Goal: Information Seeking & Learning: Learn about a topic

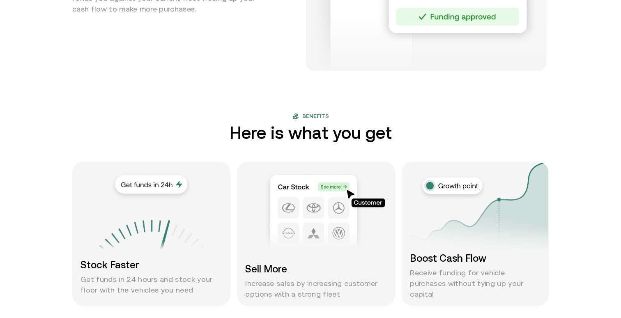
scroll to position [563, 0]
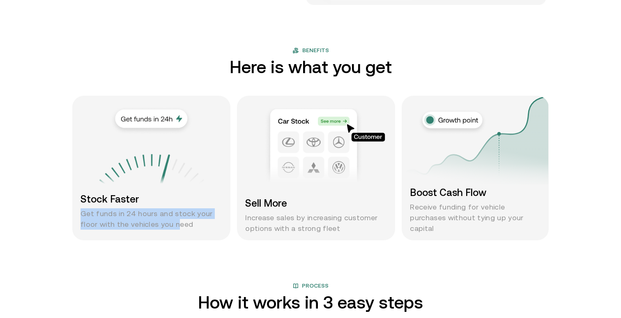
drag, startPoint x: 78, startPoint y: 212, endPoint x: 174, endPoint y: 221, distance: 96.5
click at [174, 221] on div "Stock Faster Get funds in 24 hours and stock your floor with the vehicles you n…" at bounding box center [151, 168] width 158 height 145
click at [174, 221] on p "Get funds in 24 hours and stock your floor with the vehicles you need" at bounding box center [151, 218] width 142 height 21
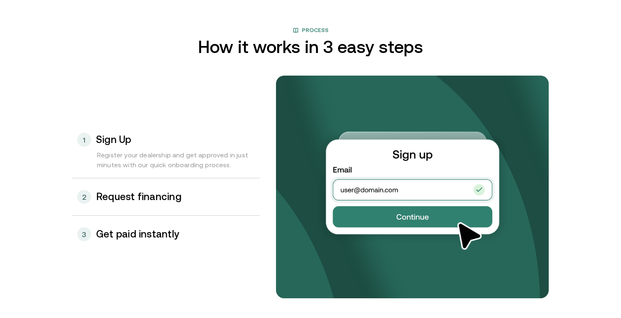
scroll to position [817, 0]
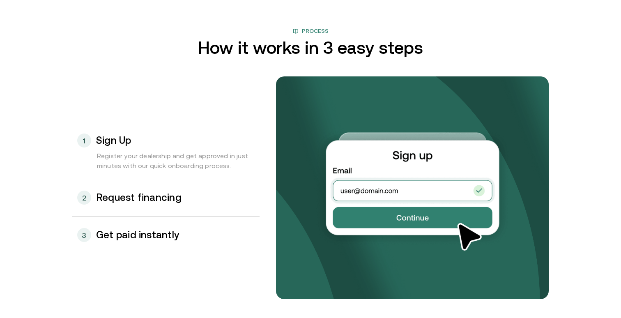
click at [163, 208] on div "2 Request financing" at bounding box center [165, 197] width 187 height 37
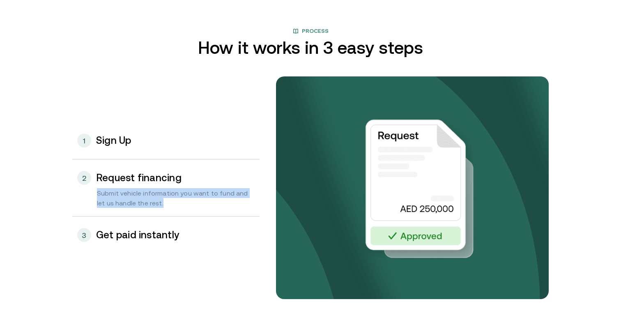
drag, startPoint x: 99, startPoint y: 189, endPoint x: 197, endPoint y: 202, distance: 99.1
click at [197, 202] on div "Submit vehicle information you want to fund and let us handle the rest." at bounding box center [165, 202] width 187 height 28
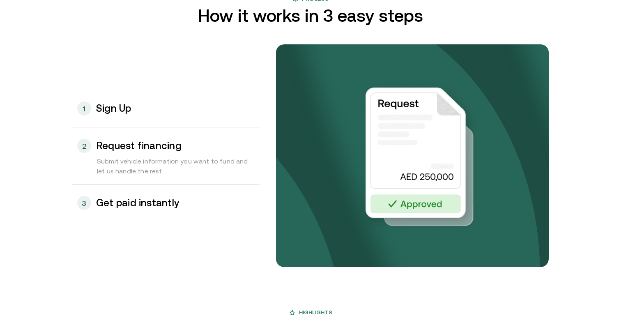
scroll to position [856, 0]
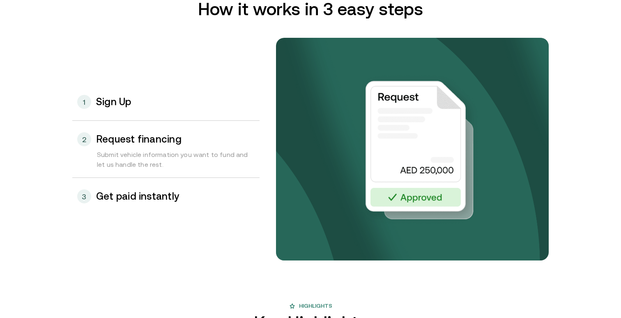
click at [168, 199] on h3 "Get paid instantly" at bounding box center [137, 196] width 83 height 11
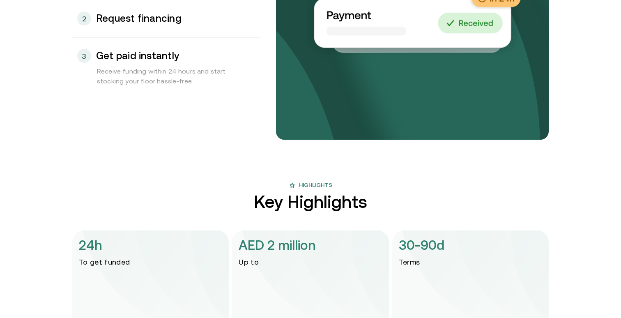
scroll to position [1101, 0]
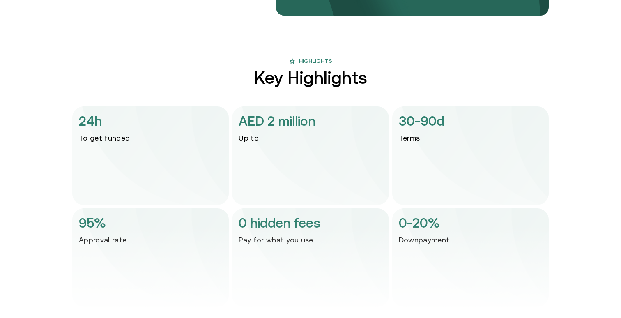
drag, startPoint x: 82, startPoint y: 121, endPoint x: 136, endPoint y: 147, distance: 60.2
click at [136, 147] on div "24h To get funded" at bounding box center [150, 155] width 156 height 99
drag, startPoint x: 239, startPoint y: 122, endPoint x: 322, endPoint y: 143, distance: 84.8
click at [322, 143] on div "AED 2 million Up to" at bounding box center [310, 155] width 156 height 99
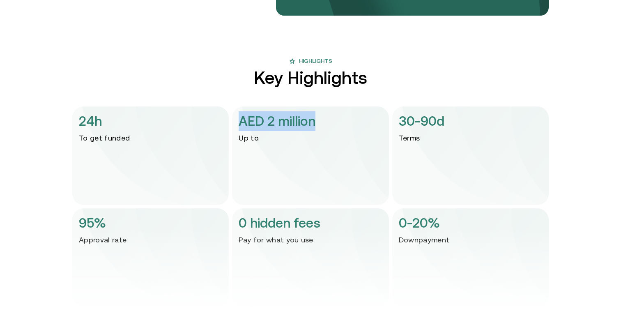
click at [322, 143] on div "AED 2 million Up to" at bounding box center [310, 155] width 156 height 99
drag, startPoint x: 313, startPoint y: 143, endPoint x: 243, endPoint y: 118, distance: 74.8
click at [243, 118] on div "AED 2 million Up to" at bounding box center [310, 155] width 156 height 99
click at [243, 118] on p "AED 2 million" at bounding box center [277, 121] width 77 height 20
drag, startPoint x: 243, startPoint y: 118, endPoint x: 286, endPoint y: 144, distance: 50.1
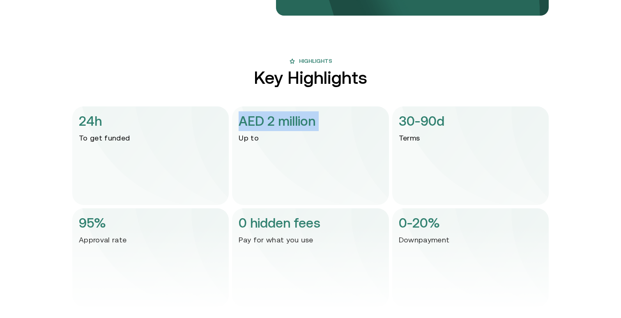
click at [286, 144] on div "AED 2 million Up to" at bounding box center [310, 155] width 156 height 99
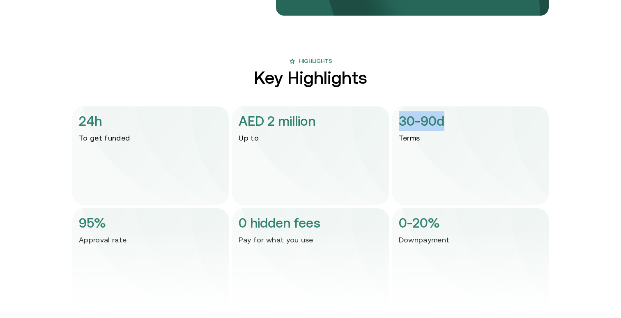
drag, startPoint x: 401, startPoint y: 117, endPoint x: 448, endPoint y: 145, distance: 54.1
click at [448, 145] on div "30-90d Terms" at bounding box center [470, 155] width 156 height 99
drag, startPoint x: 440, startPoint y: 142, endPoint x: 408, endPoint y: 123, distance: 37.5
click at [408, 123] on div "30-90d Terms" at bounding box center [470, 155] width 156 height 99
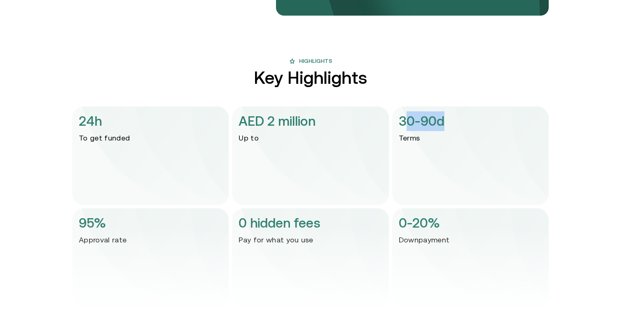
click at [408, 123] on p "30-90d" at bounding box center [422, 121] width 46 height 20
click at [154, 240] on img at bounding box center [310, 272] width 476 height 99
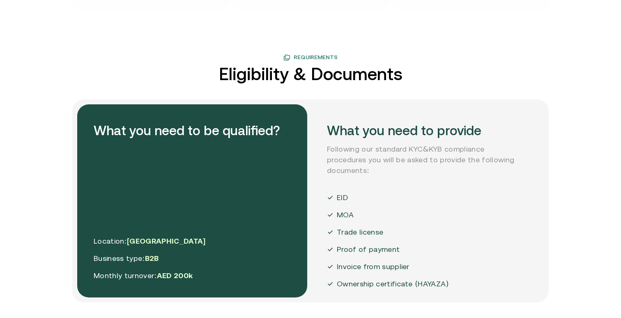
scroll to position [1437, 0]
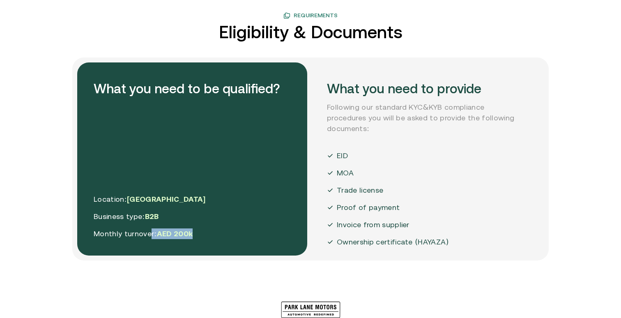
drag, startPoint x: 149, startPoint y: 234, endPoint x: 207, endPoint y: 236, distance: 57.9
click at [207, 235] on div "What you need to be qualified? Location: UAE Business type: B2B Monthly turnove…" at bounding box center [192, 158] width 230 height 193
click at [207, 236] on div "What you need to be qualified? Location: UAE Business type: B2B Monthly turnove…" at bounding box center [192, 158] width 230 height 193
click at [333, 127] on div "What you need to provide Following our standard KYC&KYB compliance procedures y…" at bounding box center [425, 158] width 230 height 193
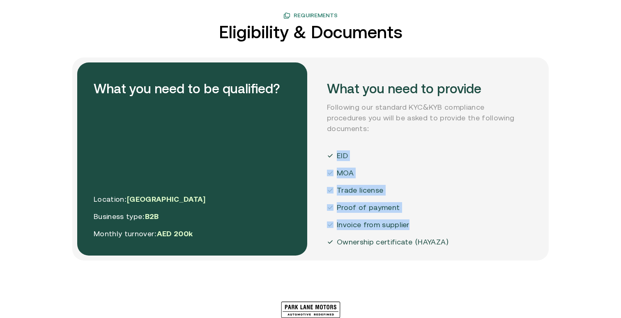
drag, startPoint x: 337, startPoint y: 147, endPoint x: 412, endPoint y: 223, distance: 106.9
click at [412, 221] on div "EID MOA Trade license Proof of payment Invoice from supplier Ownership certific…" at bounding box center [388, 198] width 122 height 97
click at [412, 223] on div "EID MOA Trade license Proof of payment Invoice from supplier Ownership certific…" at bounding box center [388, 198] width 122 height 97
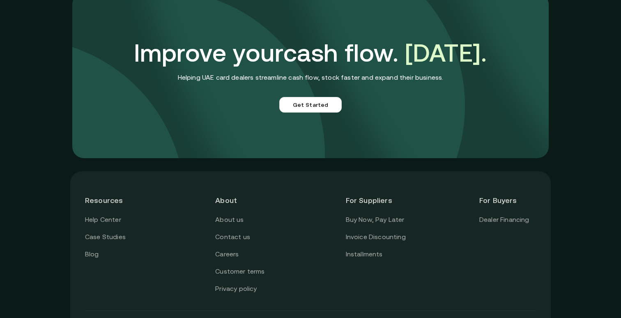
scroll to position [2031, 0]
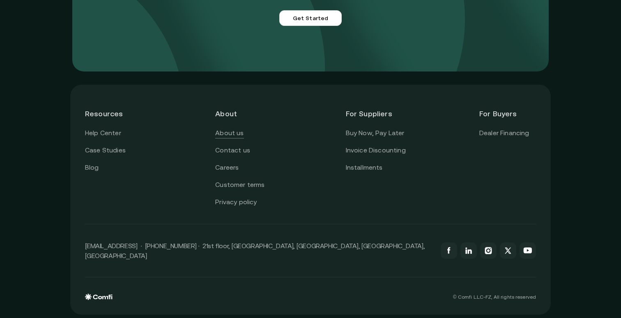
click at [227, 136] on link "About us" at bounding box center [229, 133] width 28 height 11
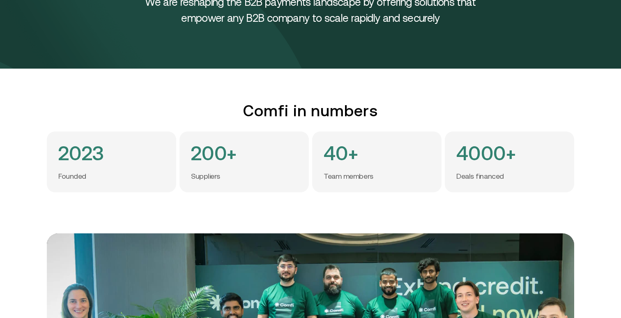
scroll to position [112, 0]
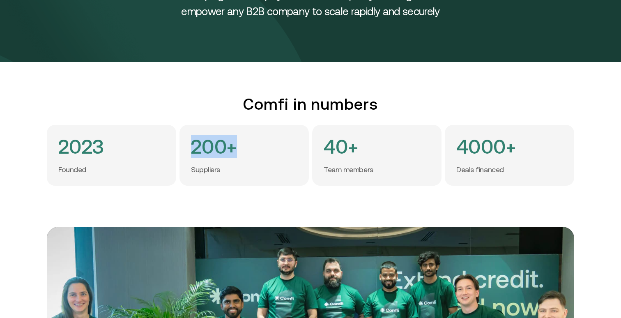
drag, startPoint x: 193, startPoint y: 148, endPoint x: 262, endPoint y: 184, distance: 77.0
click at [262, 184] on div "200+ Suppliers" at bounding box center [243, 155] width 129 height 61
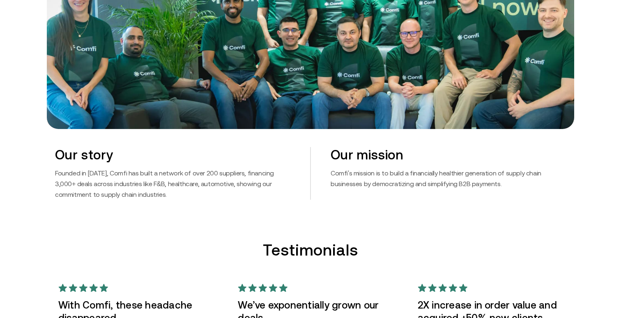
scroll to position [421, 0]
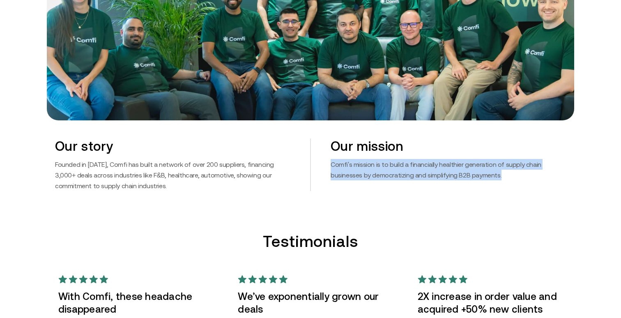
drag, startPoint x: 330, startPoint y: 166, endPoint x: 510, endPoint y: 180, distance: 180.5
click at [510, 180] on div "Our mission Comfi's mission is to build a financially healthier generation of s…" at bounding box center [437, 164] width 255 height 53
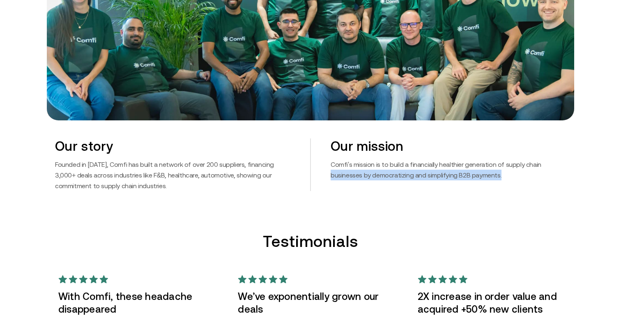
drag, startPoint x: 329, startPoint y: 174, endPoint x: 478, endPoint y: 185, distance: 149.1
click at [478, 185] on div "Our mission Comfi's mission is to build a financially healthier generation of s…" at bounding box center [437, 164] width 255 height 53
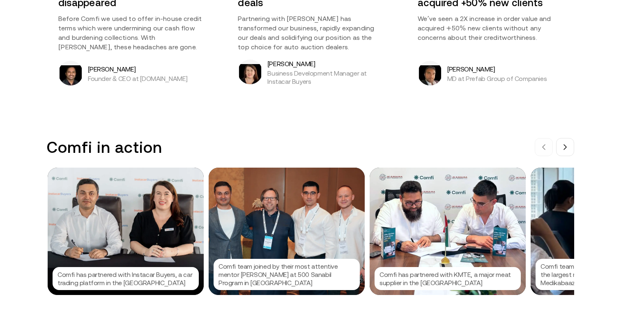
scroll to position [778, 0]
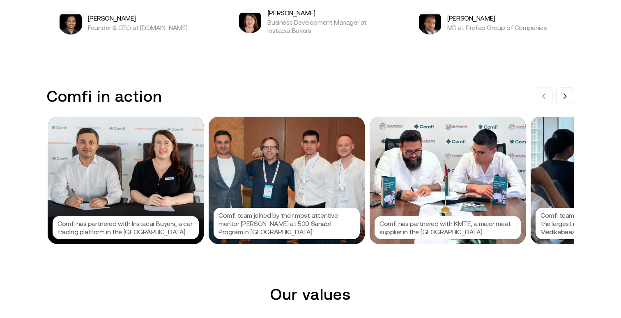
click at [66, 94] on h3 "Comfi in action" at bounding box center [104, 96] width 115 height 18
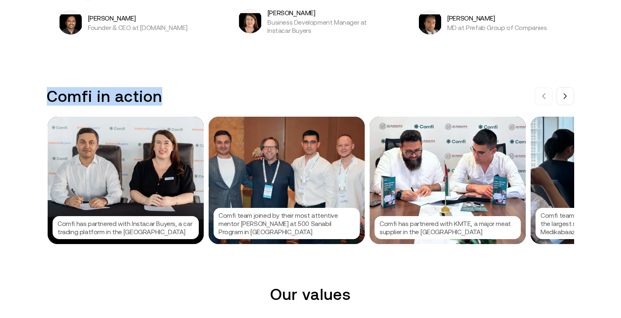
drag, startPoint x: 66, startPoint y: 94, endPoint x: 156, endPoint y: 99, distance: 90.5
click at [156, 99] on h3 "Comfi in action" at bounding box center [104, 96] width 115 height 18
drag, startPoint x: 156, startPoint y: 99, endPoint x: 84, endPoint y: 99, distance: 72.3
click at [84, 99] on h3 "Comfi in action" at bounding box center [104, 96] width 115 height 18
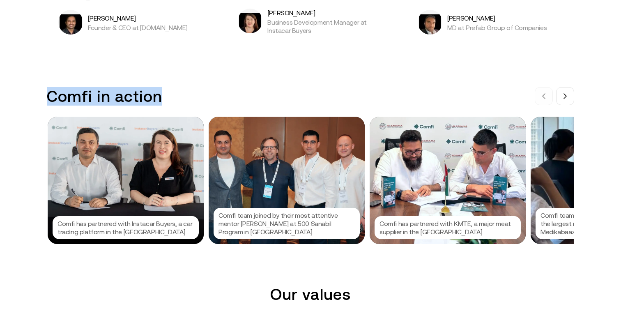
click at [84, 99] on h3 "Comfi in action" at bounding box center [104, 96] width 115 height 18
drag, startPoint x: 84, startPoint y: 99, endPoint x: 133, endPoint y: 100, distance: 48.9
click at [133, 100] on h3 "Comfi in action" at bounding box center [104, 96] width 115 height 18
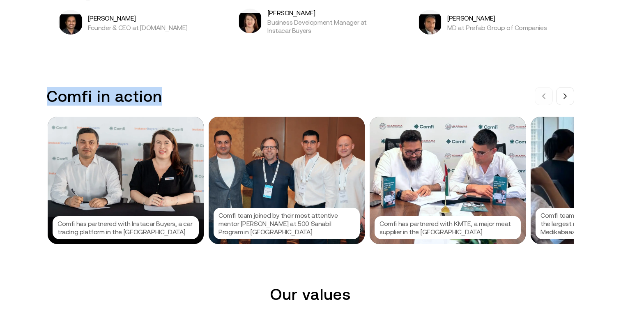
drag, startPoint x: 133, startPoint y: 100, endPoint x: 39, endPoint y: 100, distance: 94.5
click at [39, 100] on div "Comfi in action Comfi has partnered with Instacar Buyers, a car trading platfor…" at bounding box center [310, 165] width 621 height 157
drag, startPoint x: 39, startPoint y: 100, endPoint x: 129, endPoint y: 100, distance: 89.9
click at [129, 100] on div "Comfi in action Comfi has partnered with Instacar Buyers, a car trading platfor…" at bounding box center [310, 165] width 621 height 157
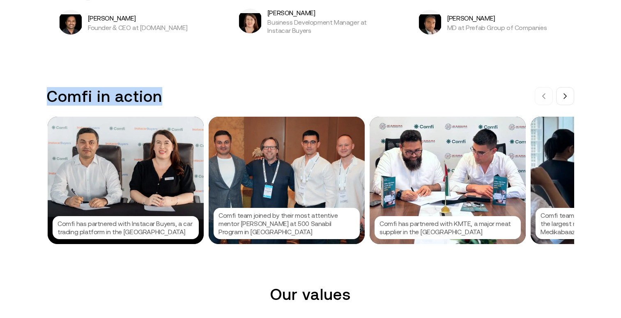
click at [129, 100] on h3 "Comfi in action" at bounding box center [104, 96] width 115 height 18
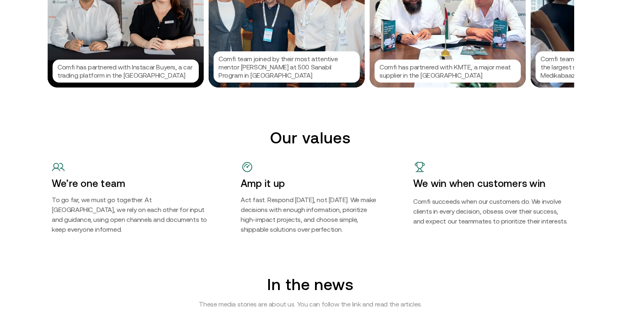
scroll to position [1010, 0]
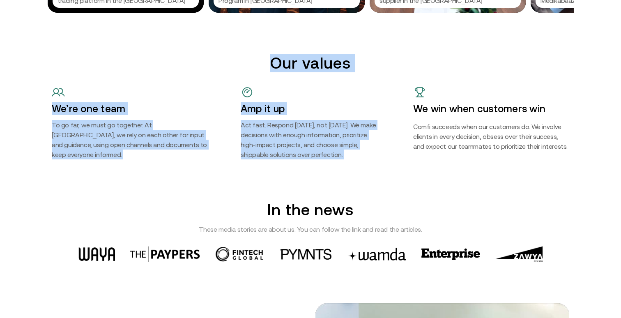
drag, startPoint x: 258, startPoint y: 69, endPoint x: 432, endPoint y: 83, distance: 173.9
click at [432, 83] on div "Our values We’re one team To go far, we must go together. At [GEOGRAPHIC_DATA],…" at bounding box center [311, 107] width 534 height 106
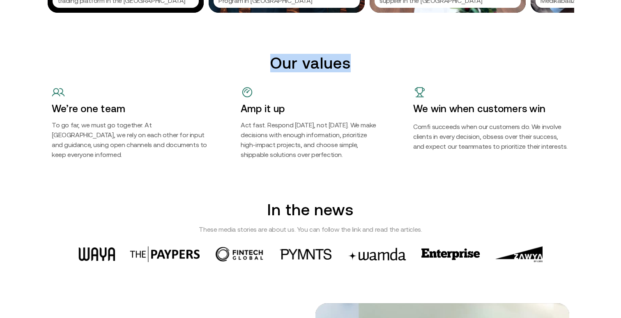
drag, startPoint x: 385, startPoint y: 67, endPoint x: 255, endPoint y: 67, distance: 130.2
click at [255, 67] on h2 "Our values" at bounding box center [310, 63] width 517 height 18
drag, startPoint x: 255, startPoint y: 67, endPoint x: 393, endPoint y: 67, distance: 137.6
click at [393, 67] on h2 "Our values" at bounding box center [310, 63] width 517 height 18
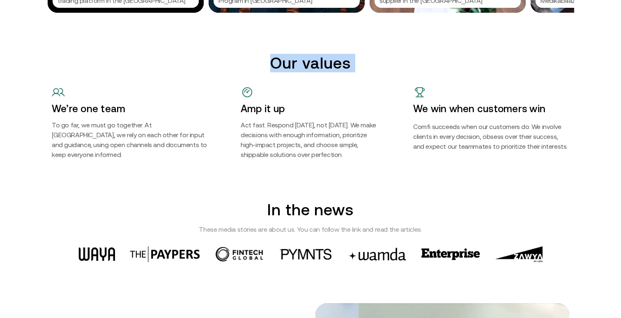
click at [393, 67] on h2 "Our values" at bounding box center [310, 63] width 517 height 18
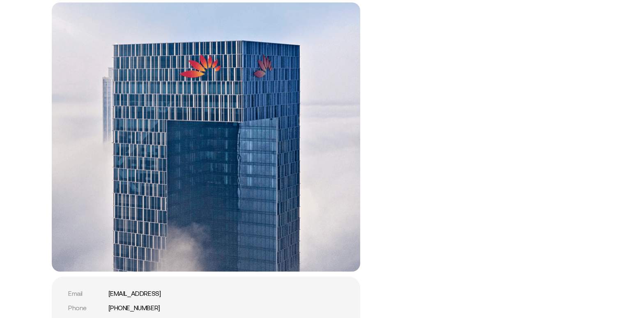
scroll to position [1593, 0]
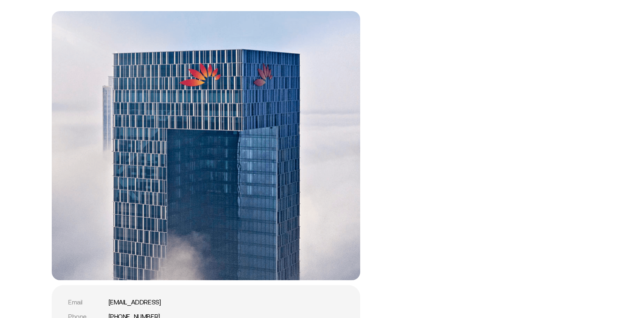
click at [613, 113] on div "Get in touch Email [EMAIL_ADDRESS] Phone [PHONE_NUMBER] Address [GEOGRAPHIC_DAT…" at bounding box center [310, 170] width 621 height 382
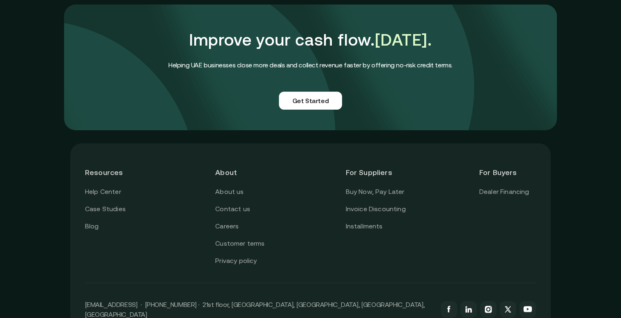
scroll to position [2054, 0]
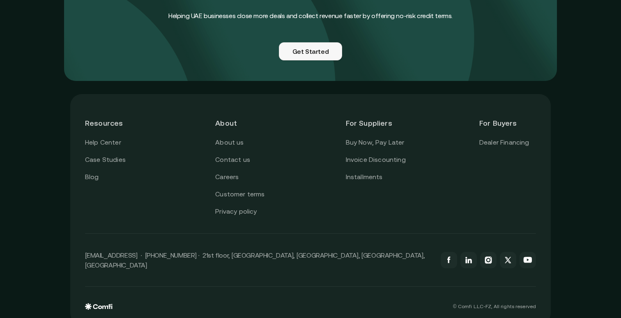
click at [318, 42] on link "Get Started" at bounding box center [311, 51] width 64 height 18
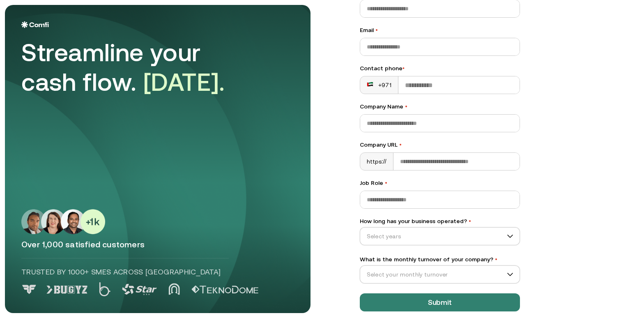
scroll to position [80, 0]
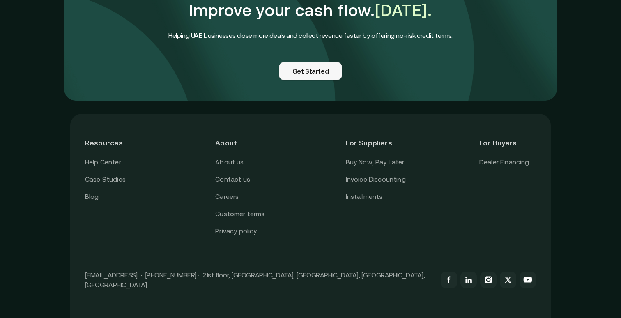
scroll to position [2054, 0]
